Goal: Task Accomplishment & Management: Manage account settings

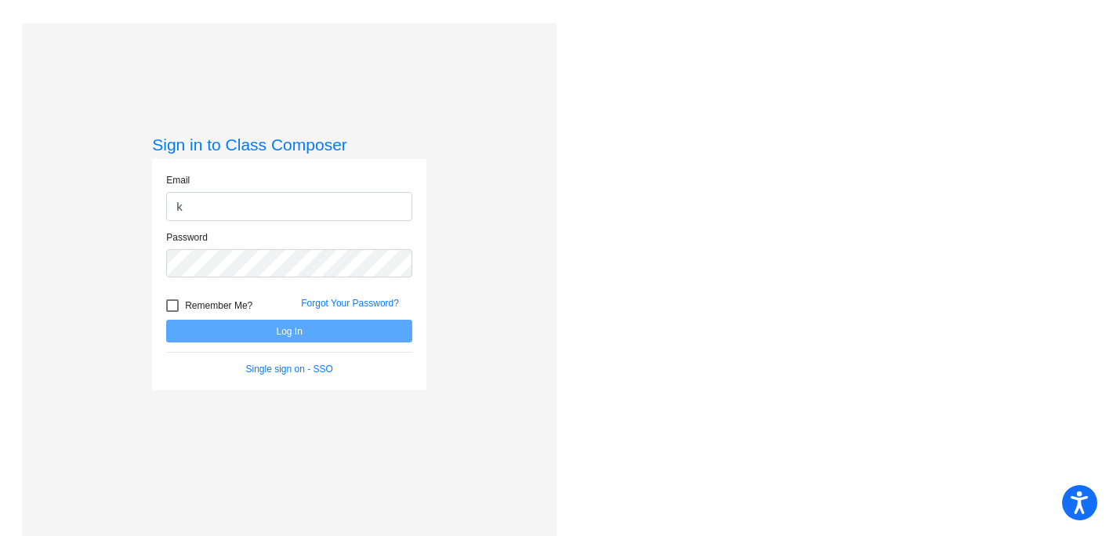
type input "[PERSON_NAME][EMAIL_ADDRESS][PERSON_NAME][DOMAIN_NAME]"
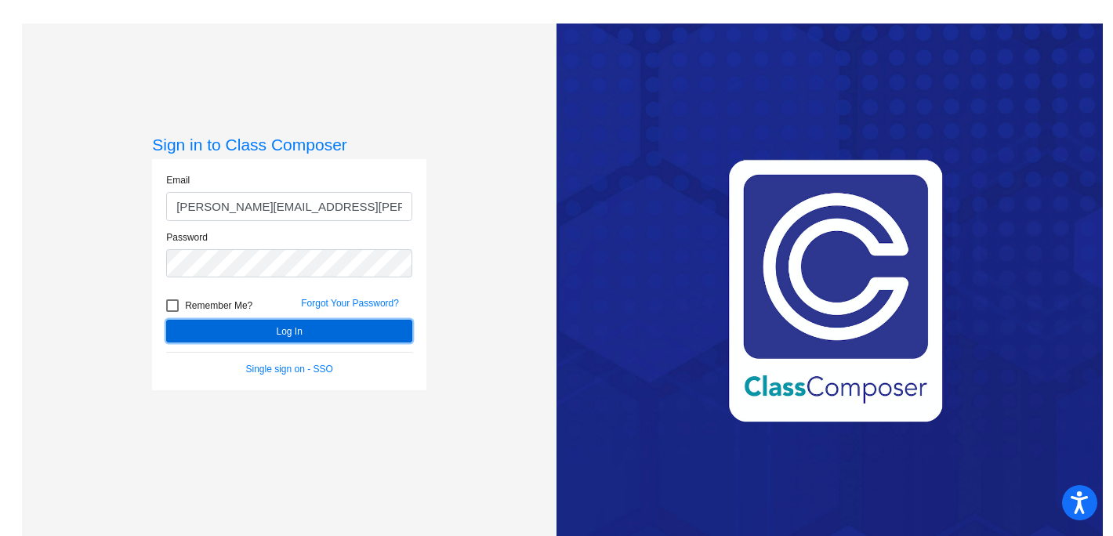
click at [277, 325] on button "Log In" at bounding box center [289, 331] width 246 height 23
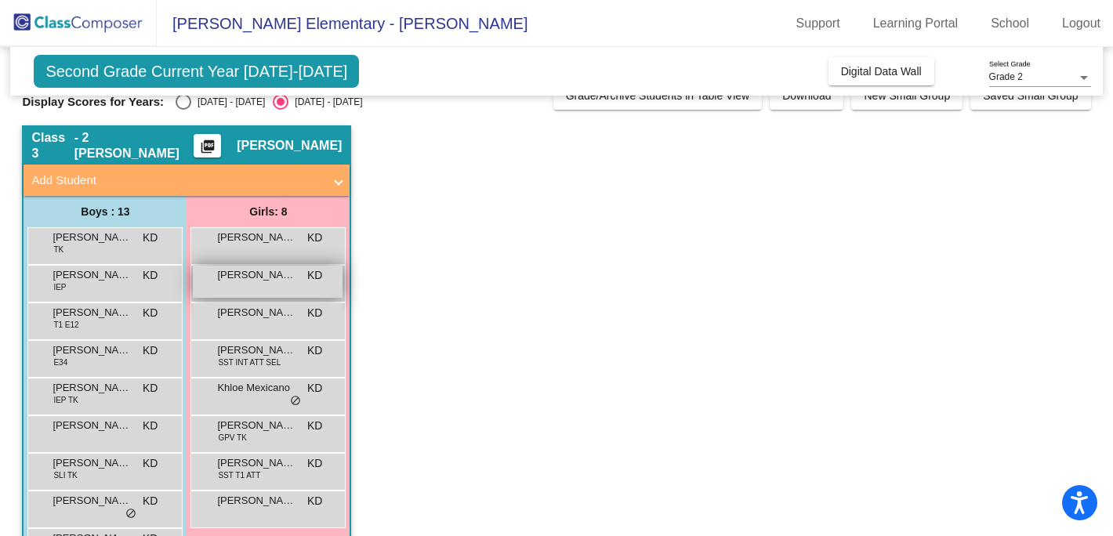
scroll to position [27, 0]
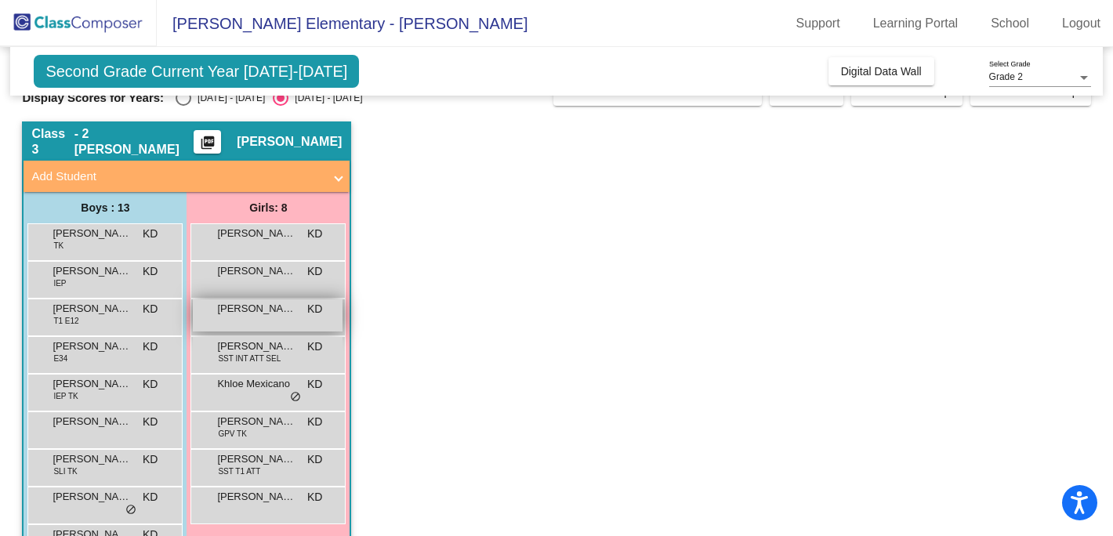
click at [274, 317] on div "Judah [PERSON_NAME] lock do_not_disturb_alt" at bounding box center [268, 315] width 150 height 32
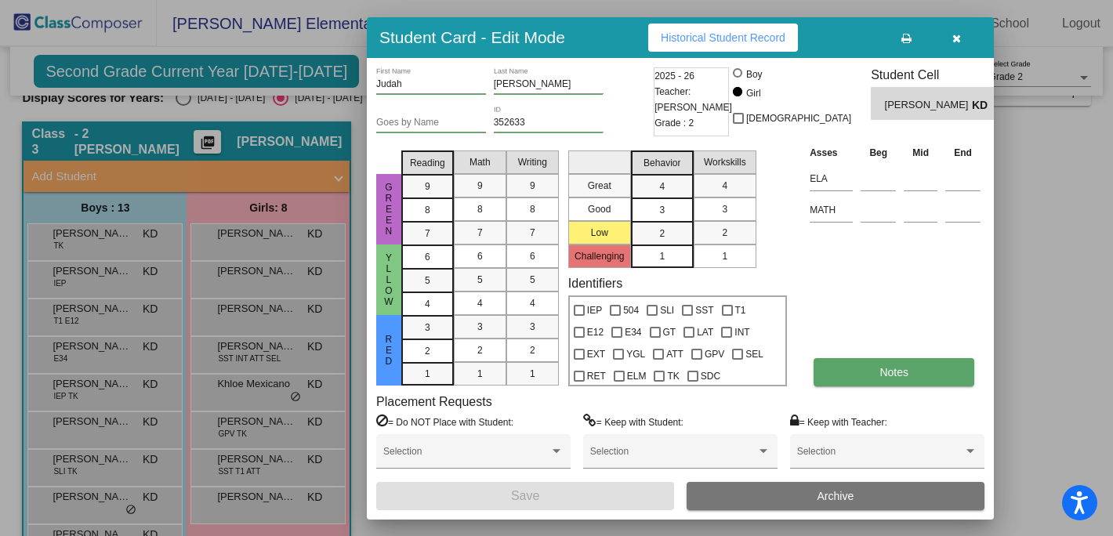
click at [849, 365] on button "Notes" at bounding box center [893, 372] width 161 height 28
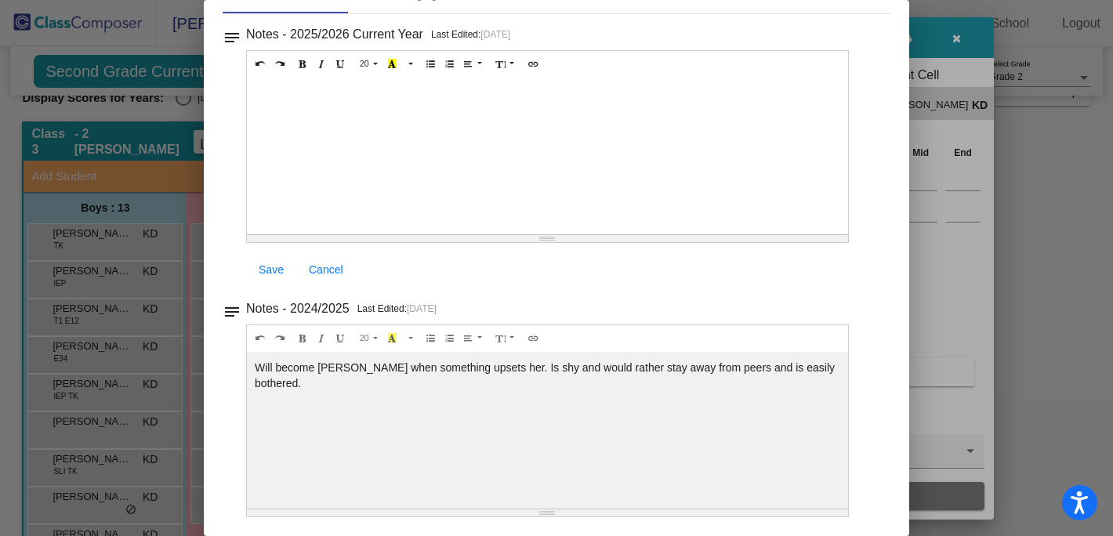
scroll to position [0, 0]
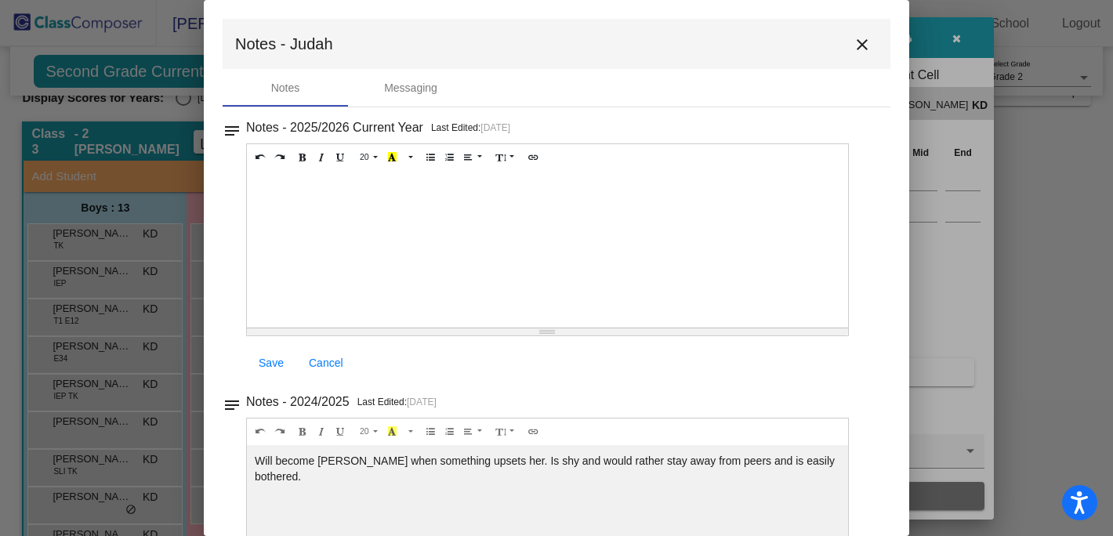
click at [855, 45] on mat-icon "close" at bounding box center [862, 44] width 19 height 19
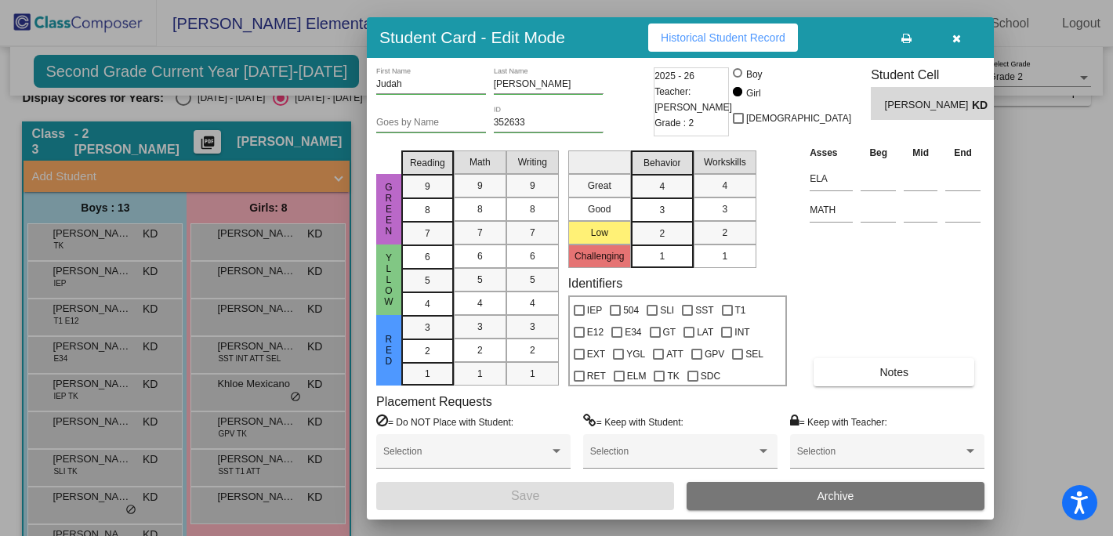
click at [962, 38] on button "button" at bounding box center [956, 38] width 50 height 28
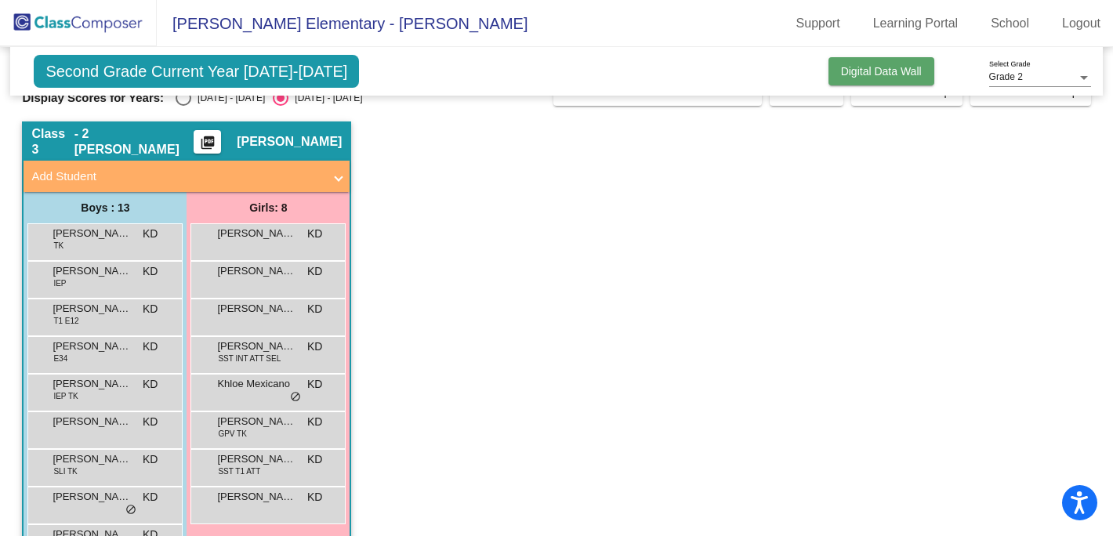
click at [862, 67] on span "Digital Data Wall" at bounding box center [881, 71] width 81 height 13
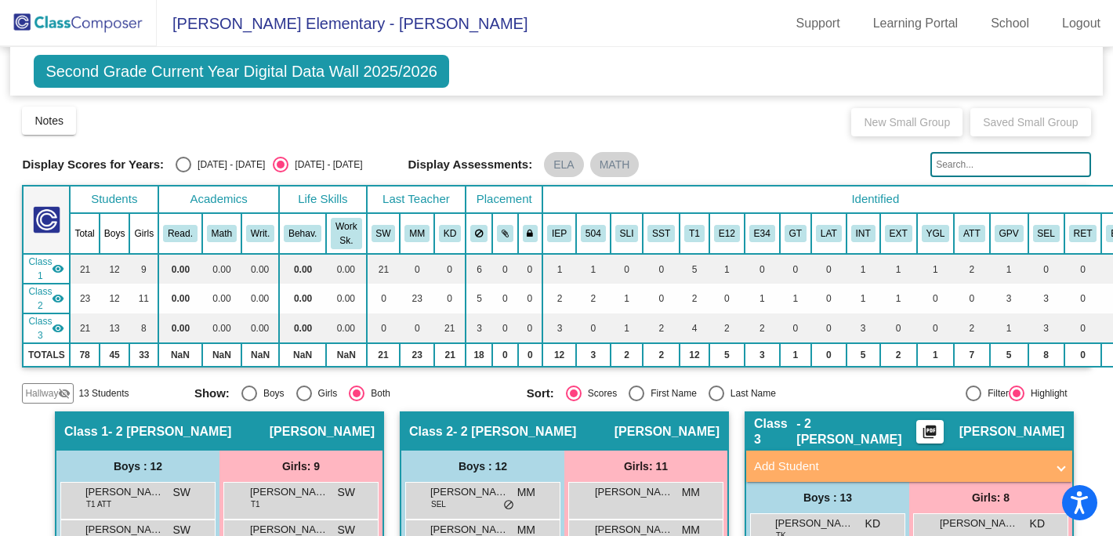
click at [226, 161] on div "[DATE] - [DATE]" at bounding box center [228, 165] width 74 height 14
click at [183, 172] on input "[DATE] - [DATE]" at bounding box center [183, 172] width 1 height 1
radio input "true"
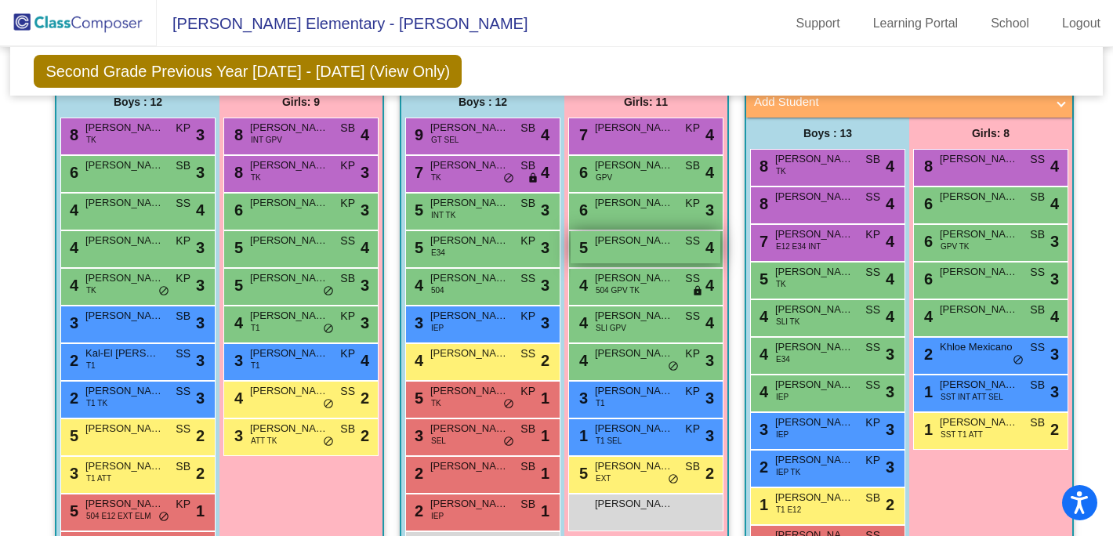
scroll to position [360, 0]
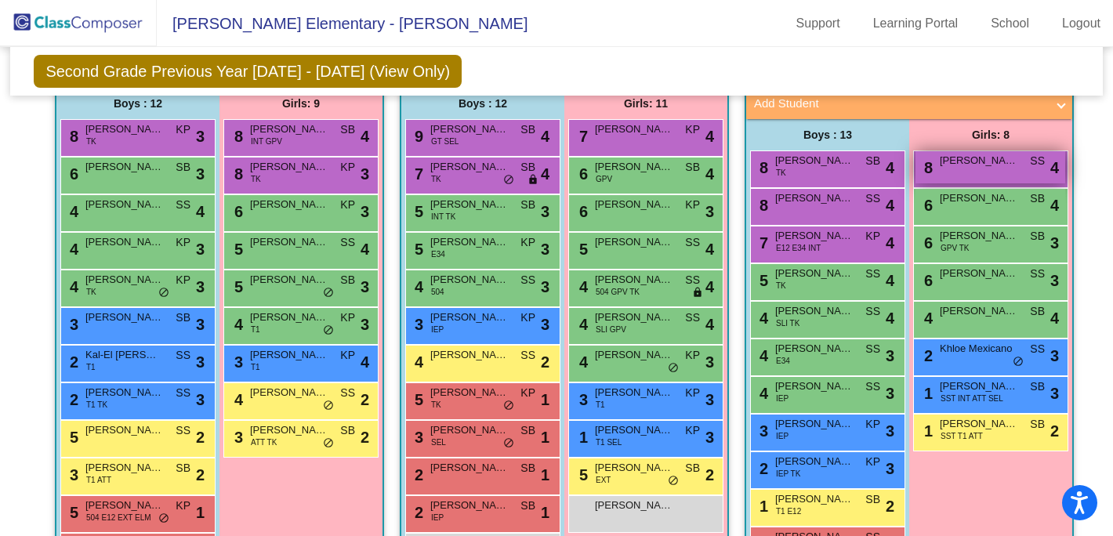
click at [963, 173] on div "8 [PERSON_NAME] SS lock do_not_disturb_alt 4" at bounding box center [990, 167] width 150 height 32
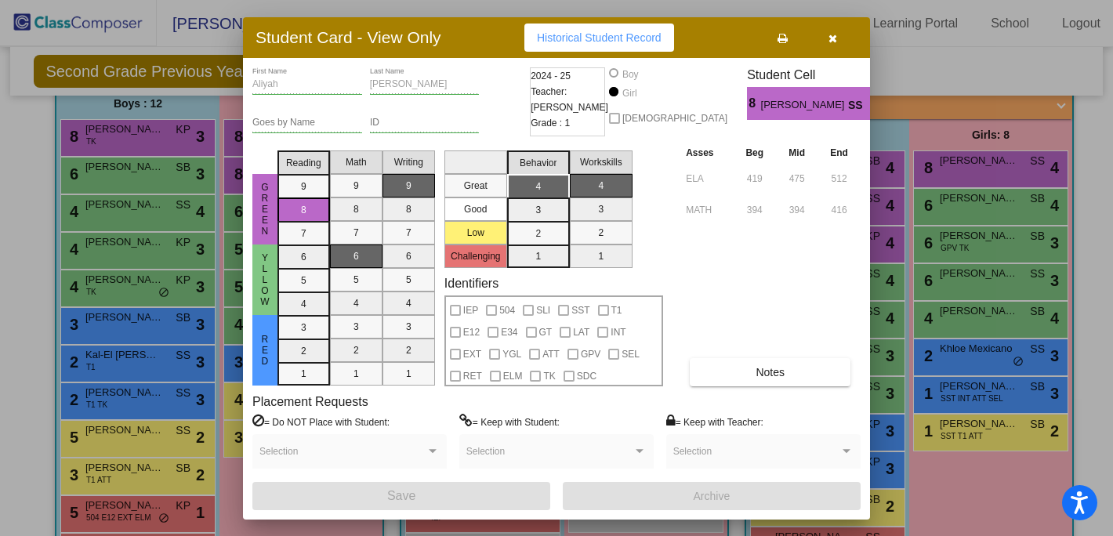
click at [829, 33] on icon "button" at bounding box center [832, 38] width 9 height 11
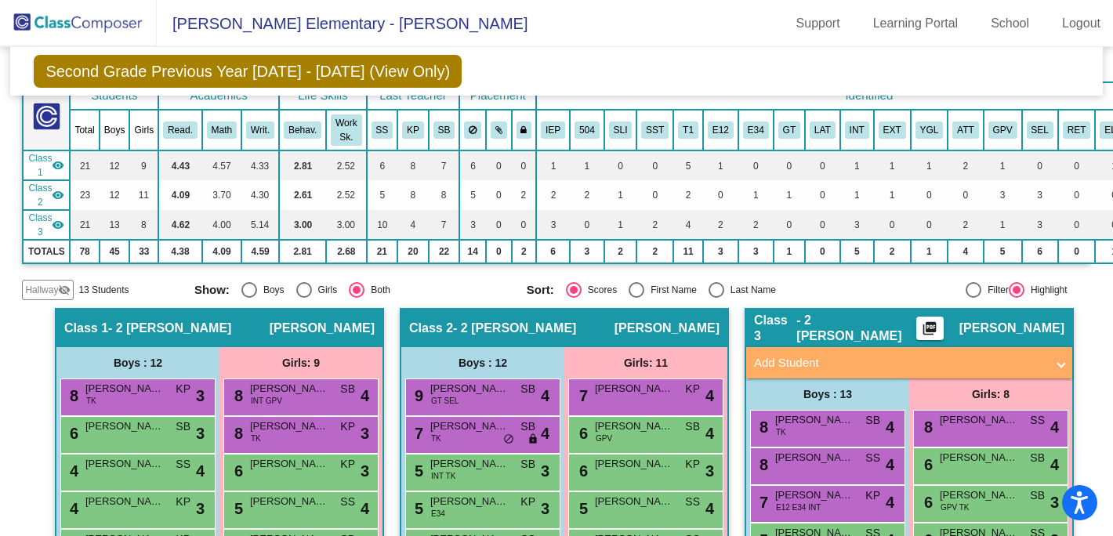
scroll to position [0, 0]
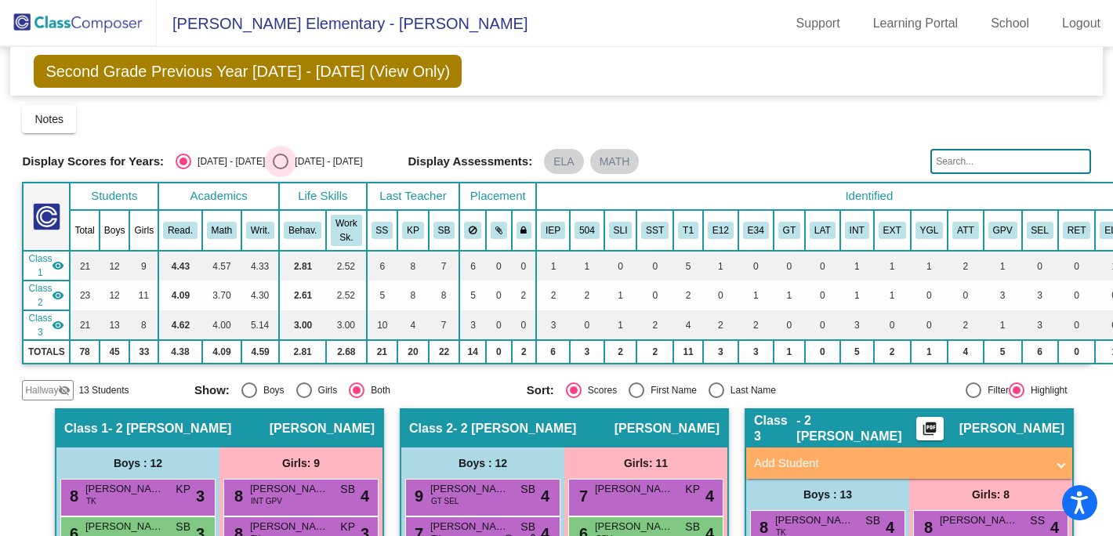
click at [312, 158] on div "[DATE] - [DATE]" at bounding box center [325, 161] width 74 height 14
click at [281, 169] on input "[DATE] - [DATE]" at bounding box center [280, 169] width 1 height 1
radio input "true"
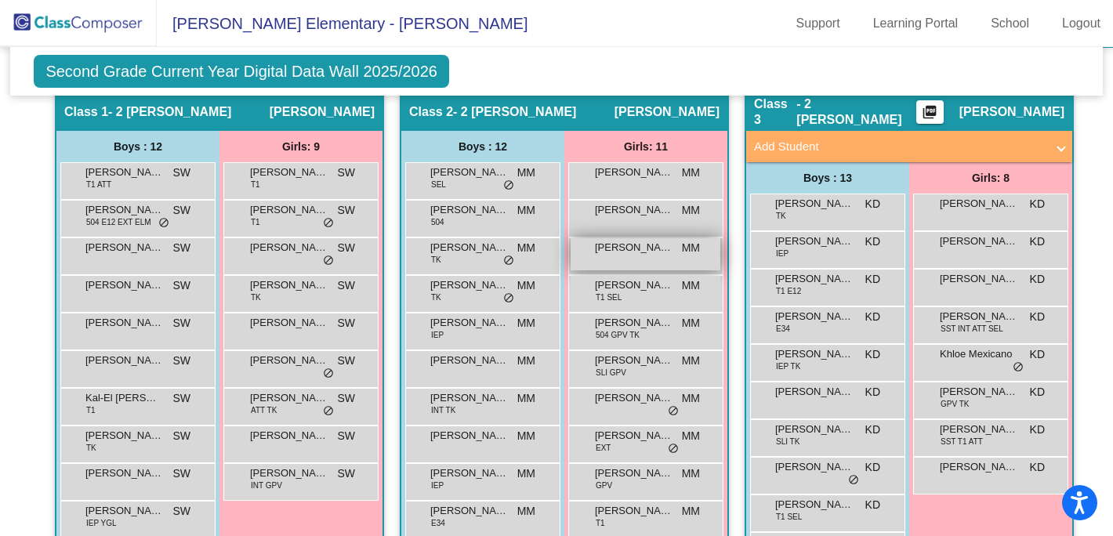
scroll to position [332, 0]
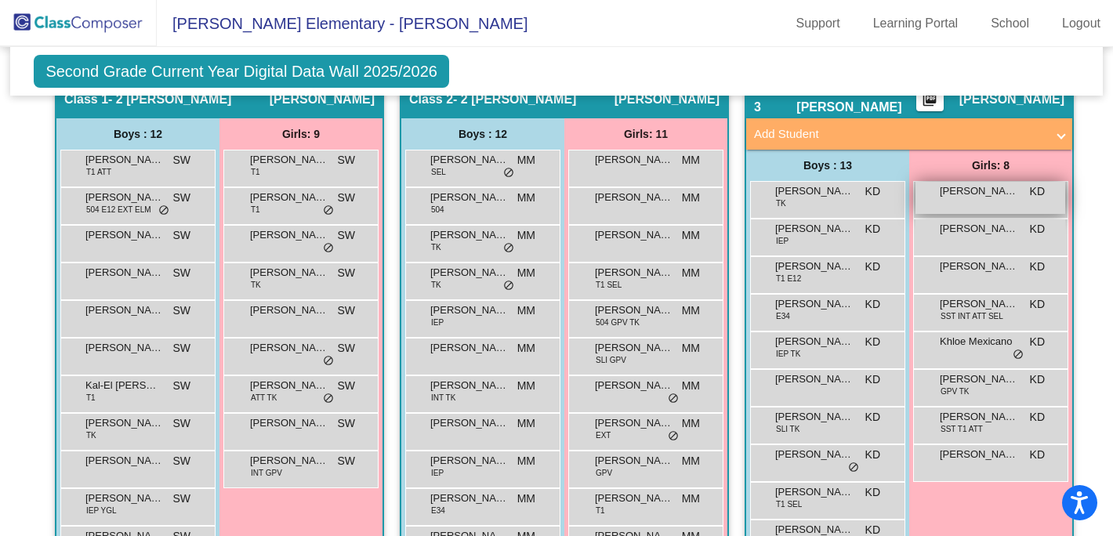
click at [997, 199] on div "[PERSON_NAME] lock do_not_disturb_alt" at bounding box center [990, 198] width 150 height 32
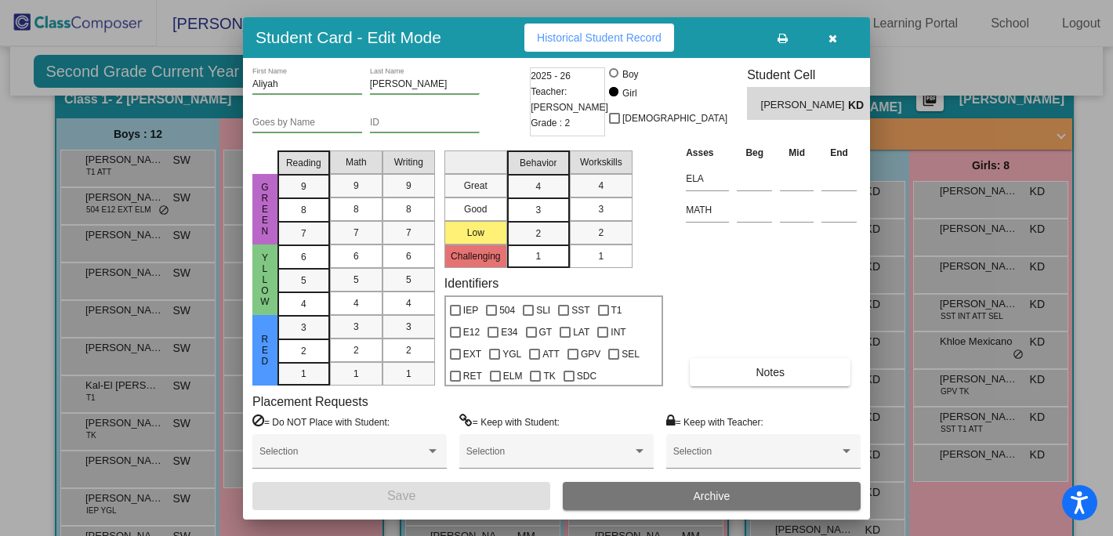
click at [631, 496] on button "Archive" at bounding box center [712, 496] width 298 height 28
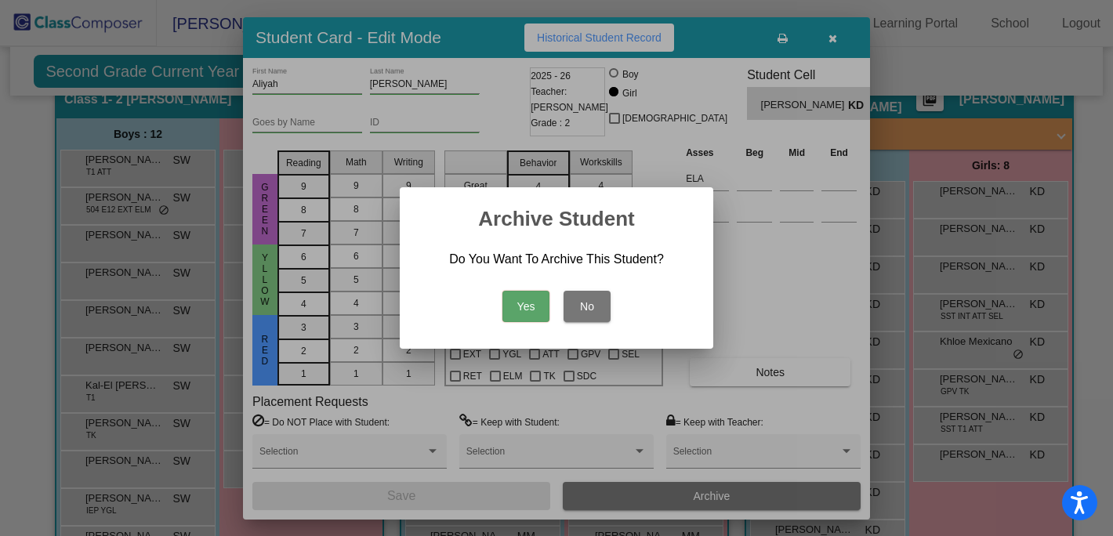
click at [514, 299] on button "Yes" at bounding box center [525, 306] width 47 height 31
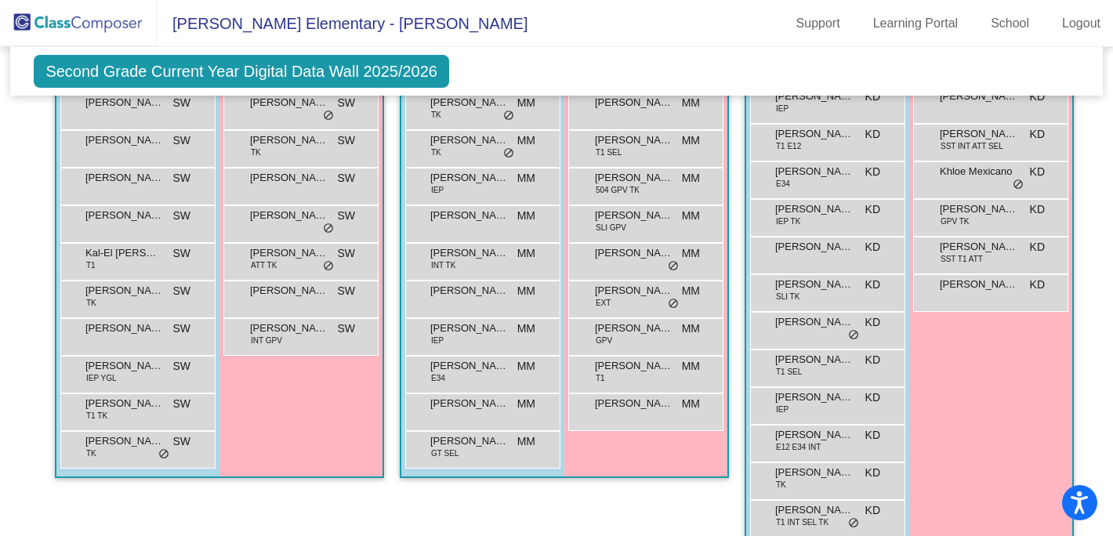
scroll to position [499, 0]
